Goal: Task Accomplishment & Management: Use online tool/utility

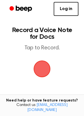
click at [44, 68] on span "button" at bounding box center [42, 69] width 18 height 18
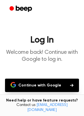
click at [52, 80] on button "Continue with Google" at bounding box center [42, 85] width 74 height 13
click at [58, 91] on button "Continue with Google" at bounding box center [42, 85] width 74 height 13
click at [65, 89] on button "Continue with Google" at bounding box center [42, 85] width 74 height 13
click at [66, 88] on button "Continue with Google" at bounding box center [42, 85] width 74 height 13
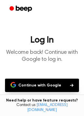
click at [68, 87] on button "Continue with Google" at bounding box center [42, 85] width 74 height 13
click at [46, 99] on rect at bounding box center [42, 104] width 35 height 11
click at [25, 99] on link at bounding box center [43, 106] width 36 height 15
